Goal: Find specific page/section: Find specific page/section

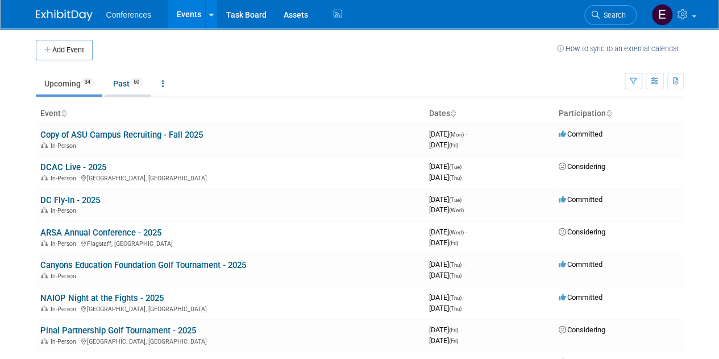
click at [125, 82] on link "Past 60" at bounding box center [128, 84] width 47 height 22
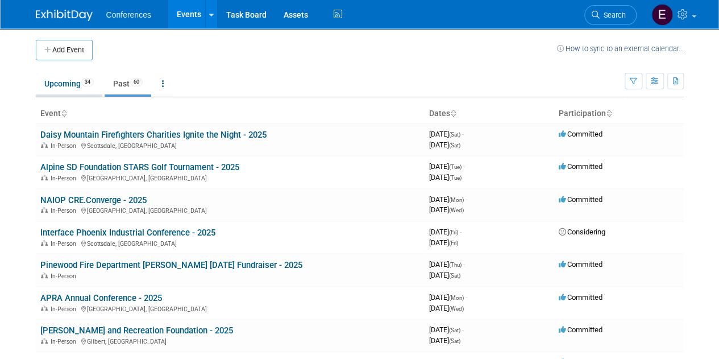
click at [70, 82] on link "Upcoming 34" at bounding box center [69, 84] width 67 height 22
